Goal: Complete application form

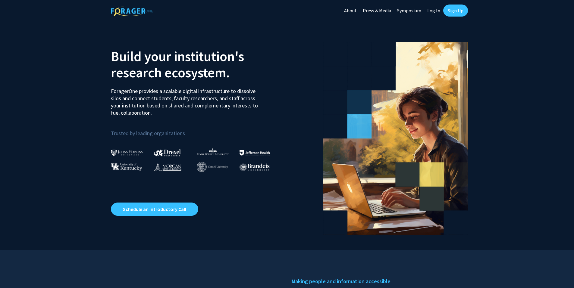
click at [434, 12] on link "Log In" at bounding box center [433, 10] width 19 height 21
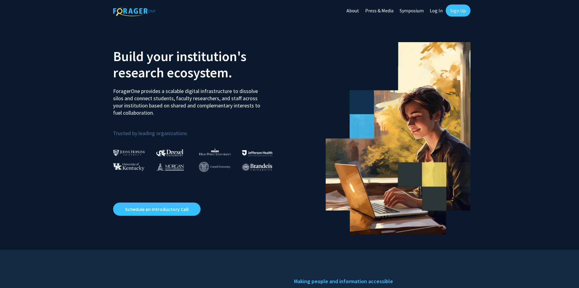
select select
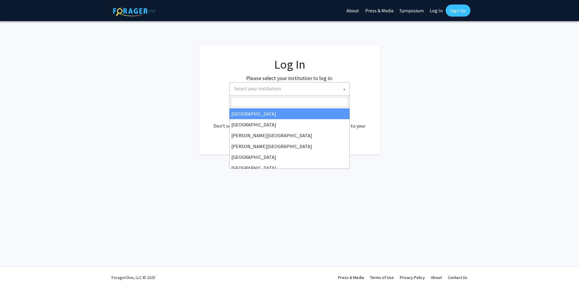
click at [295, 89] on span "Select your institution" at bounding box center [291, 89] width 118 height 12
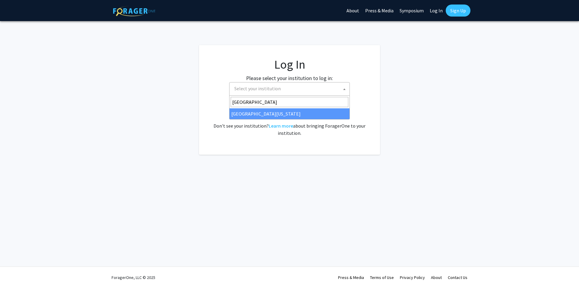
type input "[GEOGRAPHIC_DATA]"
select select "31"
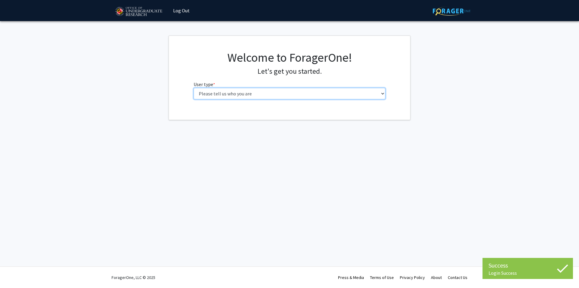
click at [247, 95] on select "Please tell us who you are Undergraduate Student Master's Student Doctoral Cand…" at bounding box center [290, 93] width 192 height 11
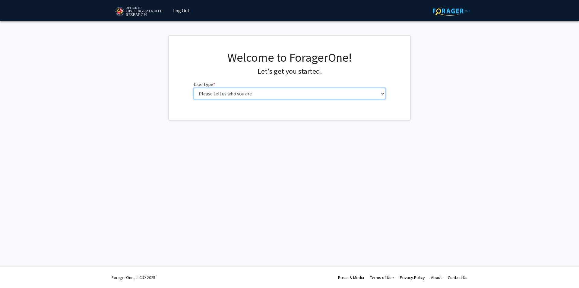
select select "1: undergrad"
click at [194, 88] on select "Please tell us who you are Undergraduate Student Master's Student Doctoral Cand…" at bounding box center [290, 93] width 192 height 11
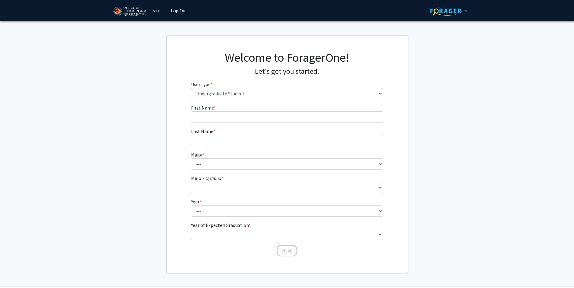
click at [144, 125] on fg-get-started "Welcome to ForagerOne! Let's get you started. User type * required Please tell …" at bounding box center [287, 155] width 574 height 238
click at [240, 118] on input "First Name * required" at bounding box center [287, 117] width 192 height 11
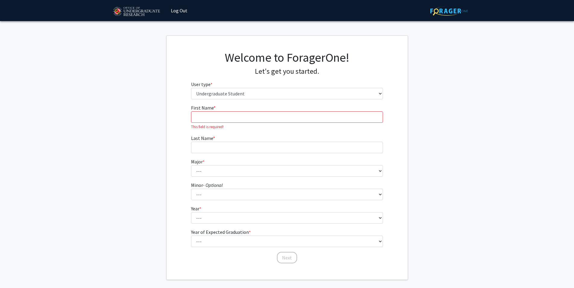
drag, startPoint x: 466, startPoint y: 59, endPoint x: 446, endPoint y: 191, distance: 133.1
click at [446, 191] on fg-get-started "Welcome to ForagerOne! Let's get you started. User type * required Please tell …" at bounding box center [287, 158] width 574 height 245
